Goal: Navigation & Orientation: Find specific page/section

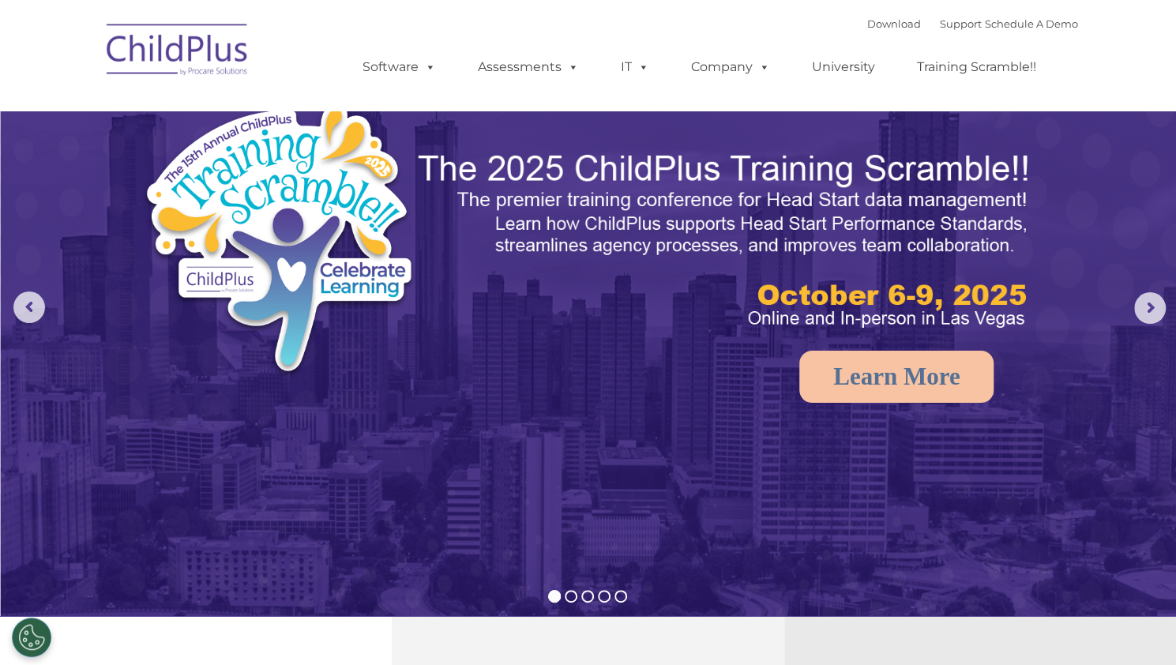
select select "MEDIUM"
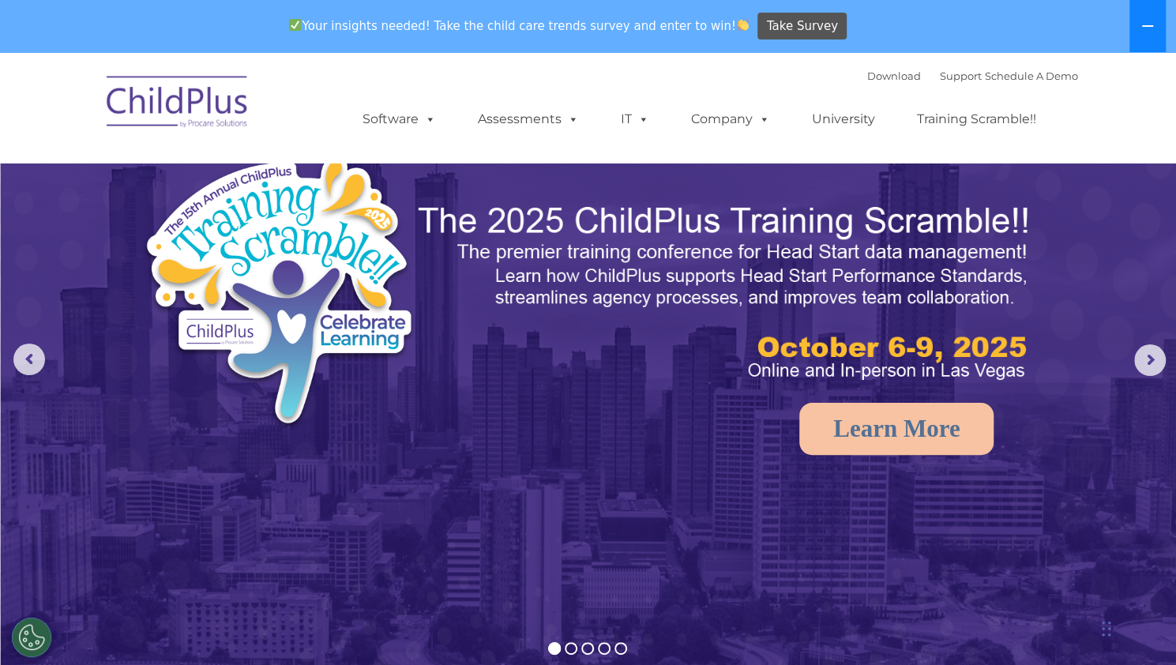
click at [1152, 28] on icon at bounding box center [1148, 26] width 13 height 13
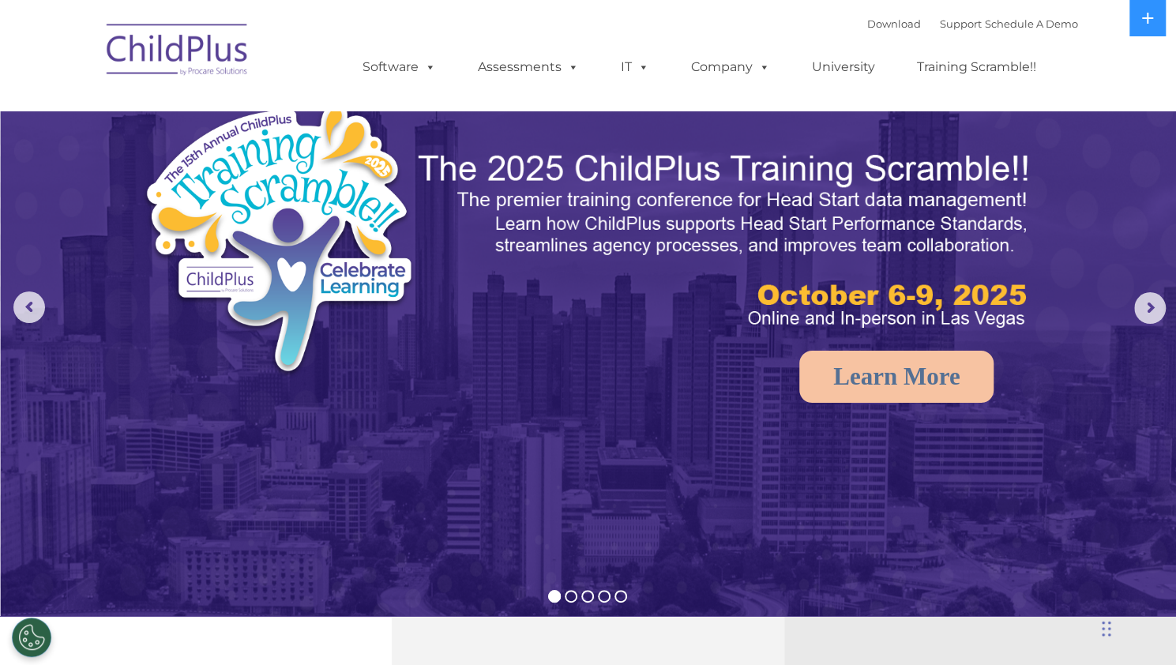
click at [711, 258] on img at bounding box center [725, 241] width 619 height 185
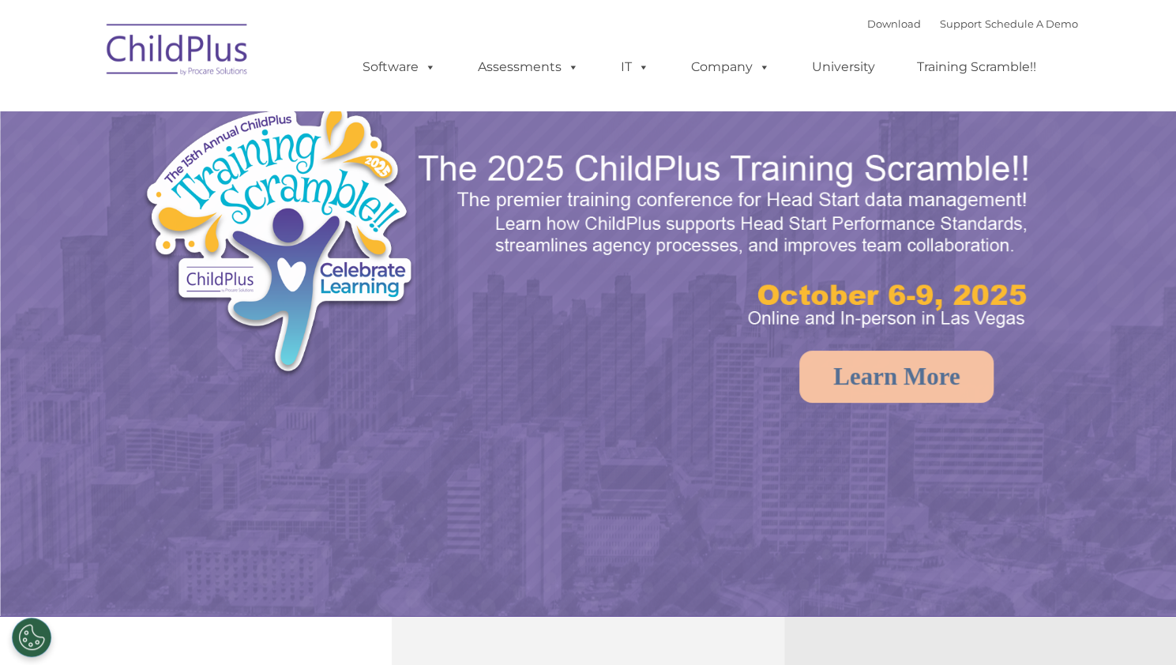
select select "MEDIUM"
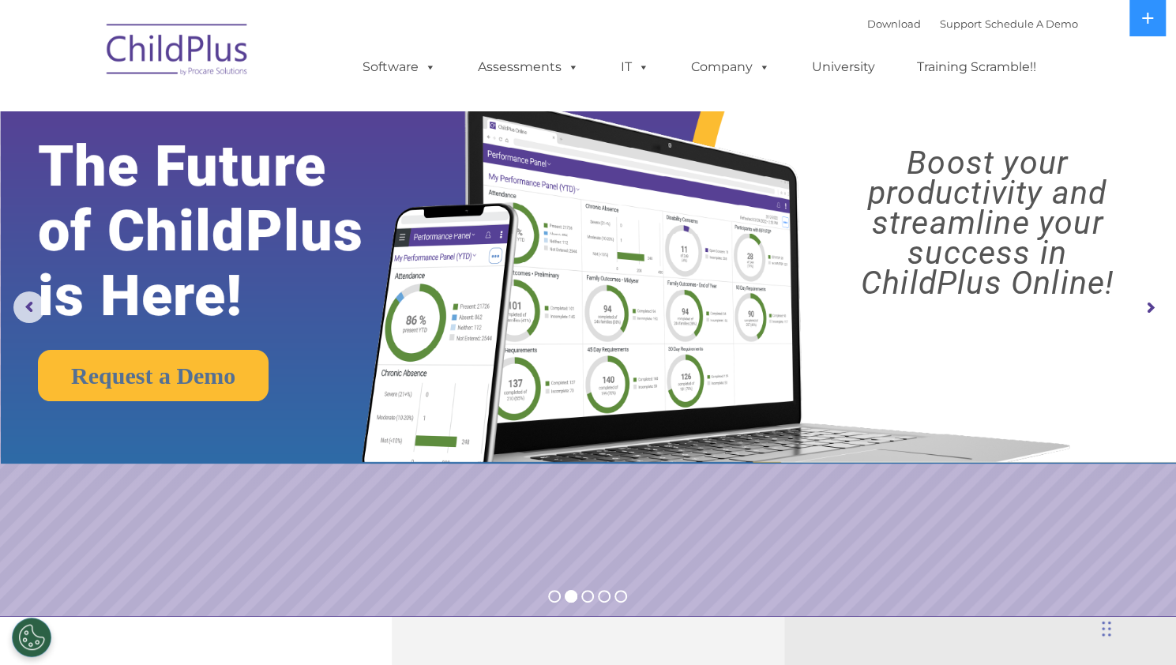
click at [369, 40] on ul "Software ChildPlus: The original and most widely-used Head Start data managemen…" at bounding box center [704, 67] width 747 height 63
